Goal: Task Accomplishment & Management: Manage account settings

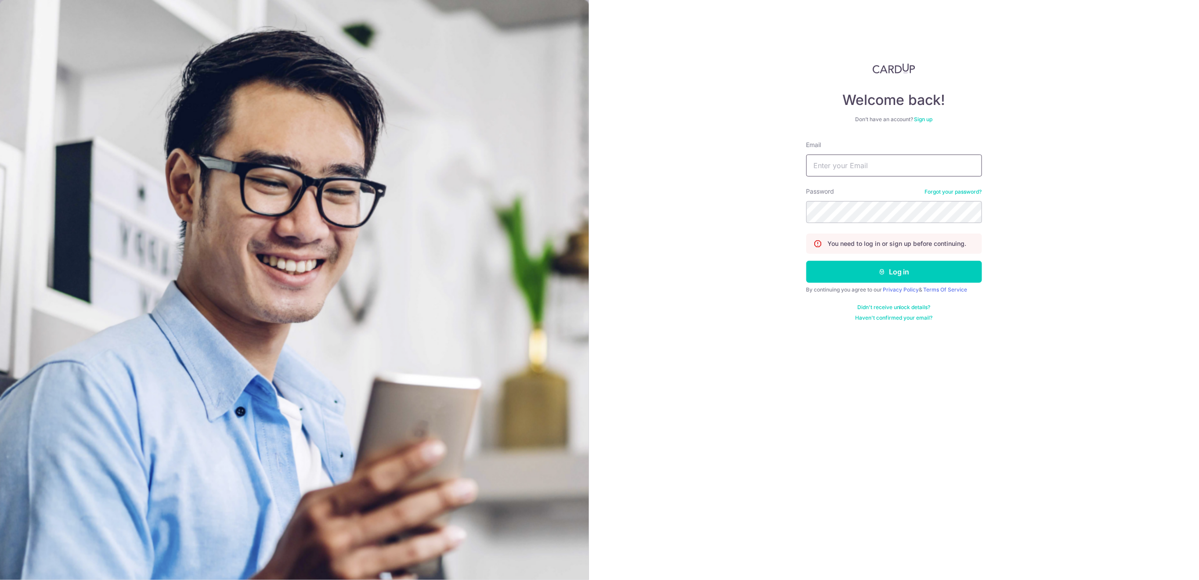
click at [930, 169] on input "Email" at bounding box center [894, 166] width 176 height 22
type input "[EMAIL_ADDRESS][DOMAIN_NAME]"
click at [922, 274] on button "Log in" at bounding box center [894, 272] width 176 height 22
